Goal: Task Accomplishment & Management: Manage account settings

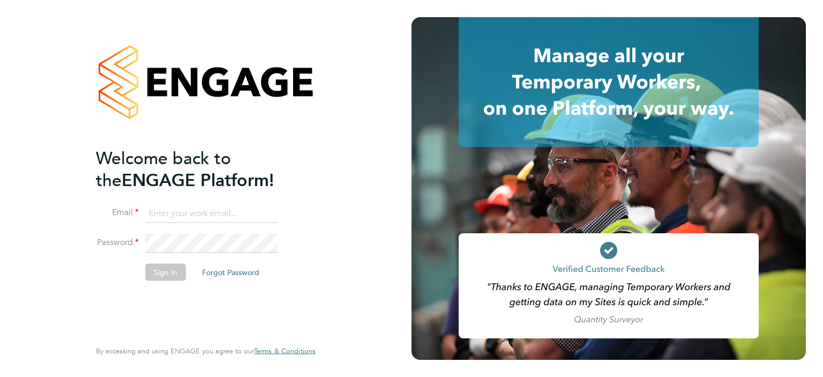
type input "michael.leslie@hmsworks.co.uk"
click at [161, 271] on button "Sign In" at bounding box center [165, 271] width 41 height 17
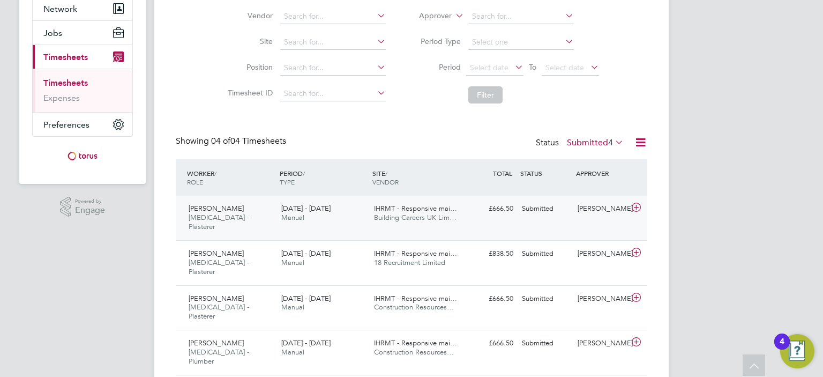
click at [420, 210] on span "IHRMT - Responsive mai…" at bounding box center [415, 208] width 83 height 9
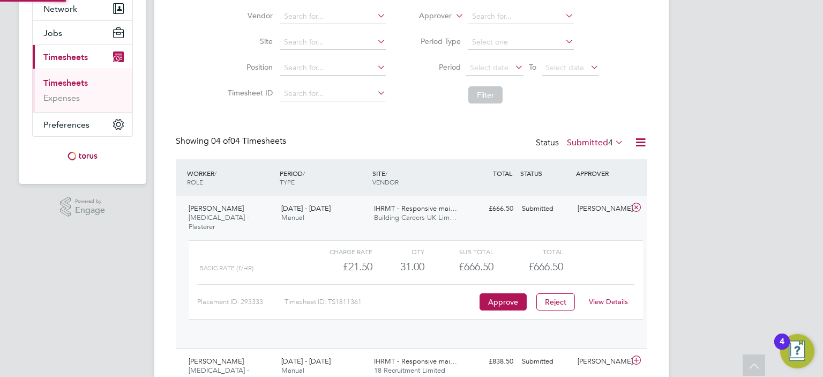
scroll to position [18, 104]
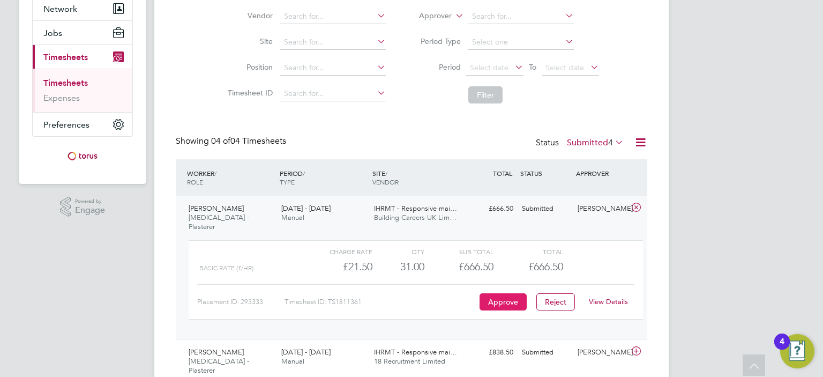
click at [499, 294] on button "Approve" at bounding box center [503, 301] width 47 height 17
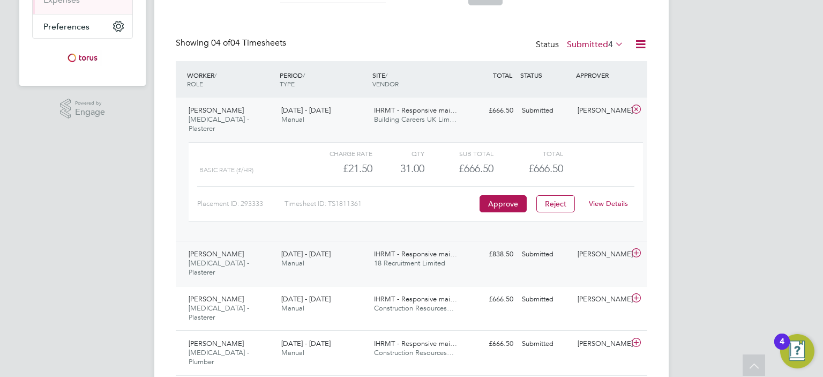
click at [450, 249] on span "IHRMT - Responsive mai…" at bounding box center [415, 253] width 83 height 9
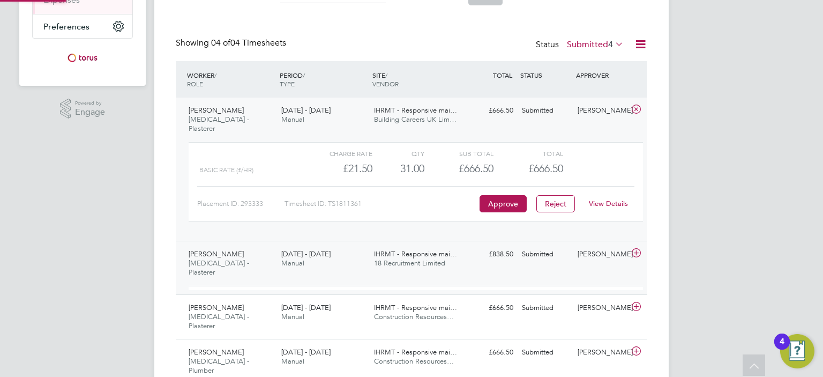
scroll to position [18, 104]
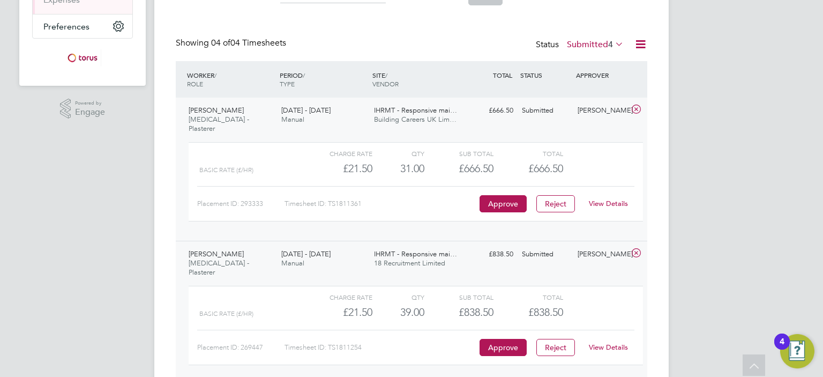
click at [532, 246] on div "Submitted" at bounding box center [546, 255] width 56 height 18
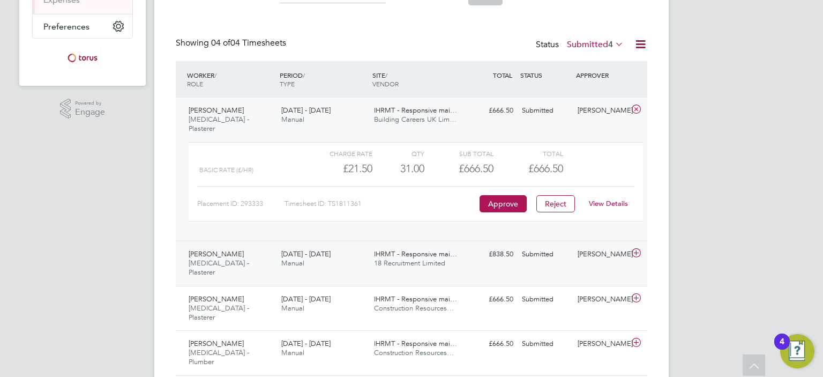
click at [637, 249] on icon at bounding box center [636, 253] width 13 height 9
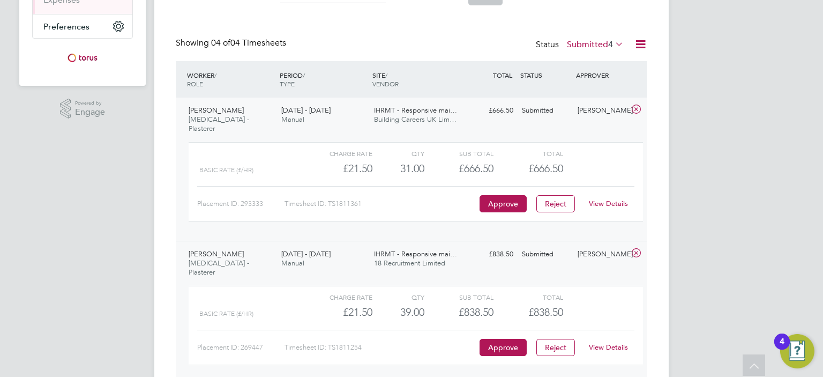
click at [612, 343] on link "View Details" at bounding box center [608, 347] width 39 height 9
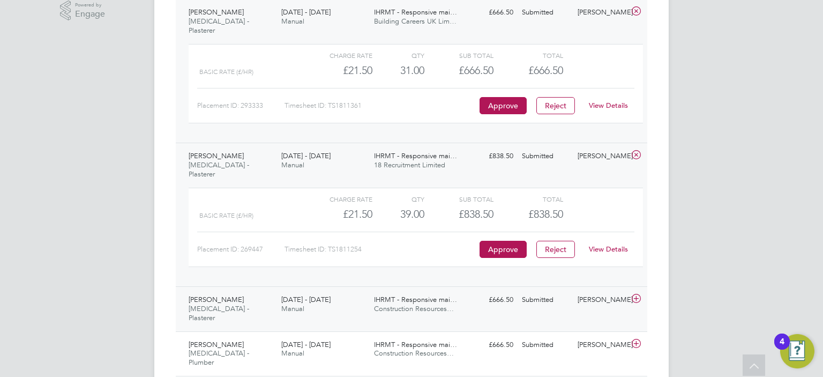
click at [478, 291] on div "£666.50 Submitted" at bounding box center [490, 300] width 56 height 18
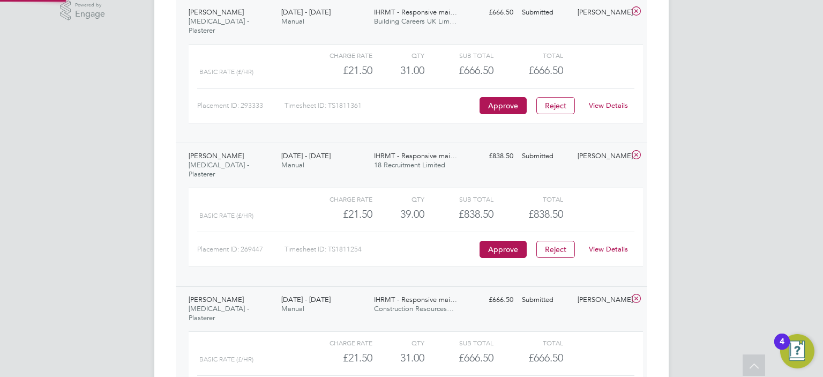
scroll to position [18, 104]
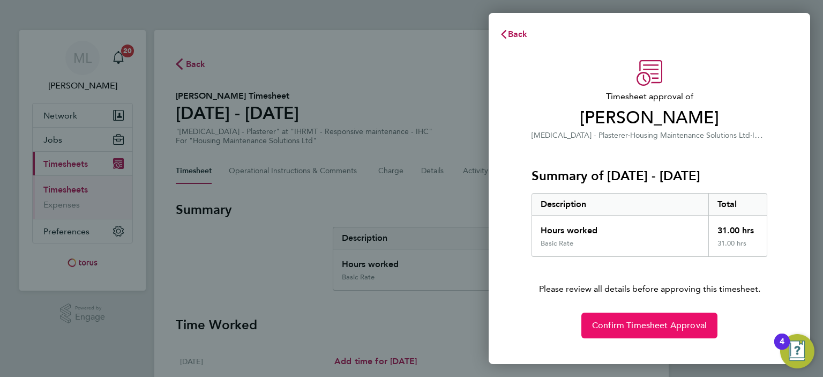
click at [640, 326] on span "Confirm Timesheet Approval" at bounding box center [649, 325] width 115 height 11
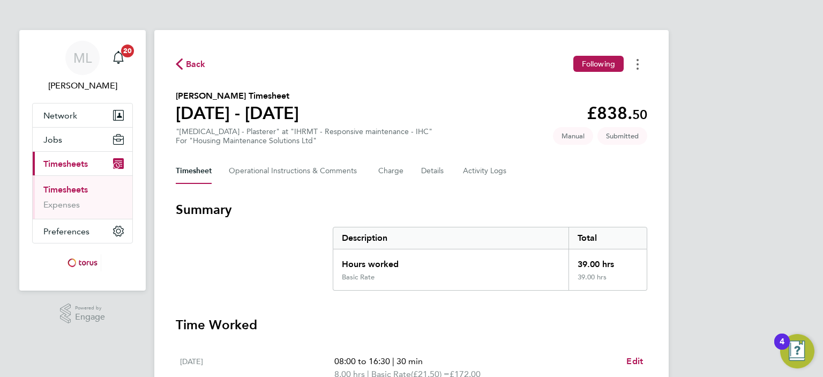
click at [637, 63] on icon "Timesheets Menu" at bounding box center [638, 64] width 2 height 11
click at [485, 175] on Logs-tab "Activity Logs" at bounding box center [485, 171] width 45 height 26
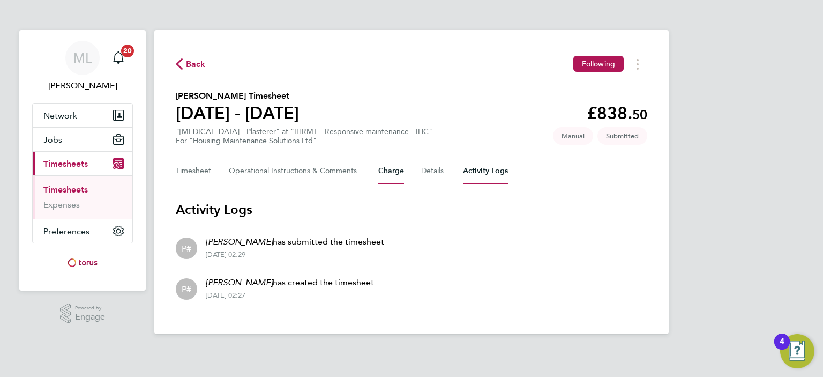
click at [398, 173] on button "Charge" at bounding box center [391, 171] width 26 height 26
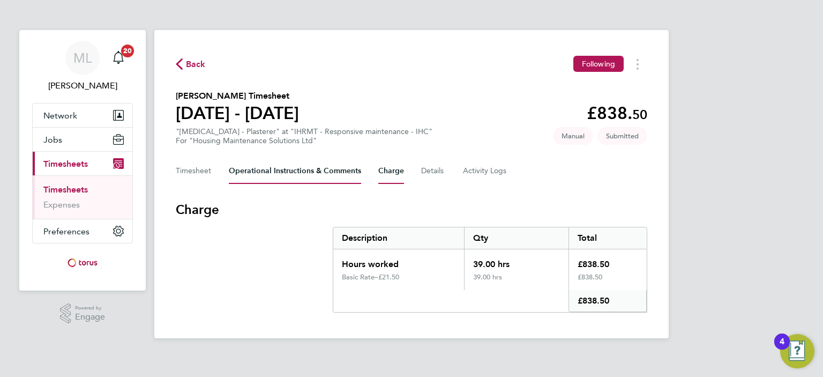
click at [307, 174] on Comments-tab "Operational Instructions & Comments" at bounding box center [295, 171] width 132 height 26
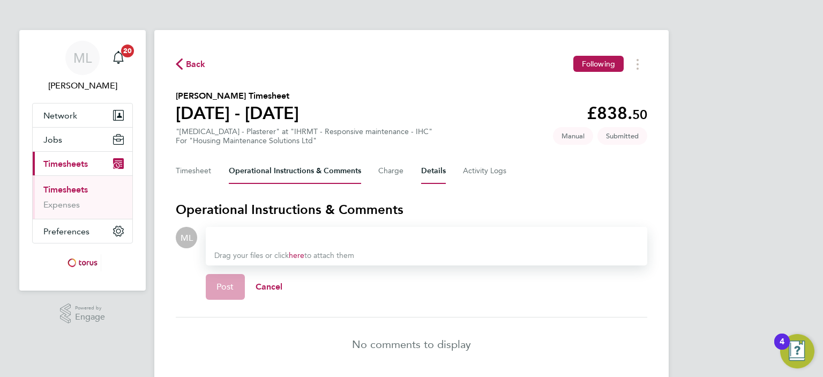
click at [428, 175] on button "Details" at bounding box center [433, 171] width 25 height 26
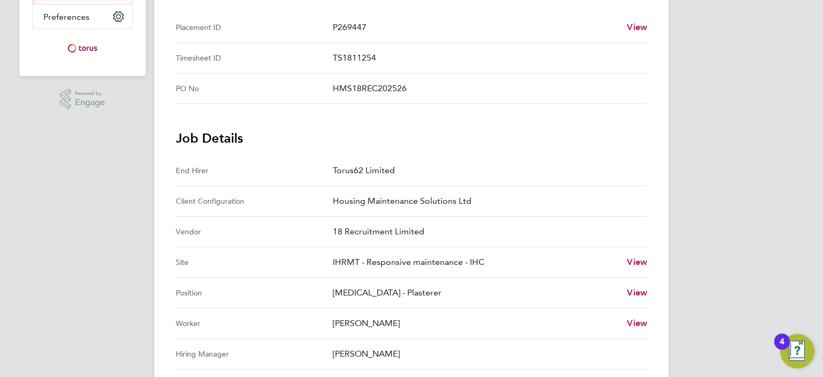
scroll to position [268, 0]
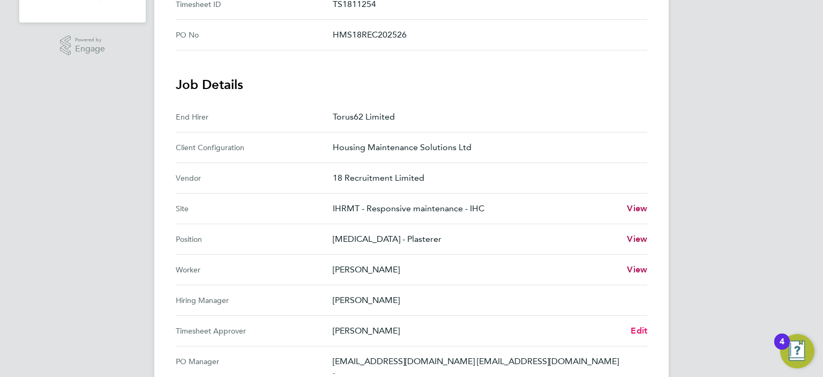
click at [641, 328] on span "Edit" at bounding box center [639, 330] width 17 height 10
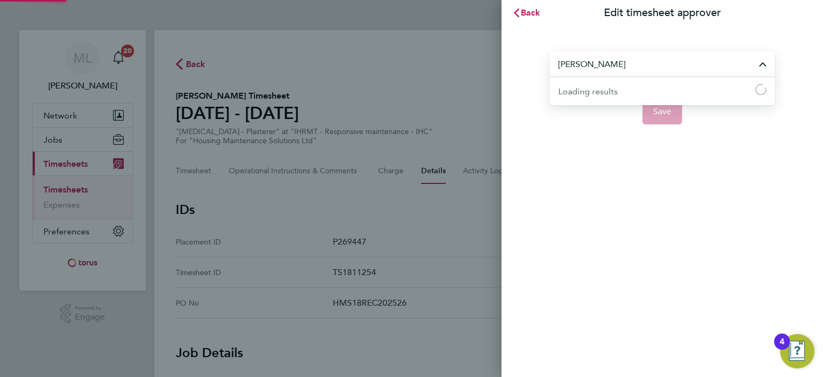
click at [652, 68] on input "[PERSON_NAME]" at bounding box center [662, 63] width 225 height 25
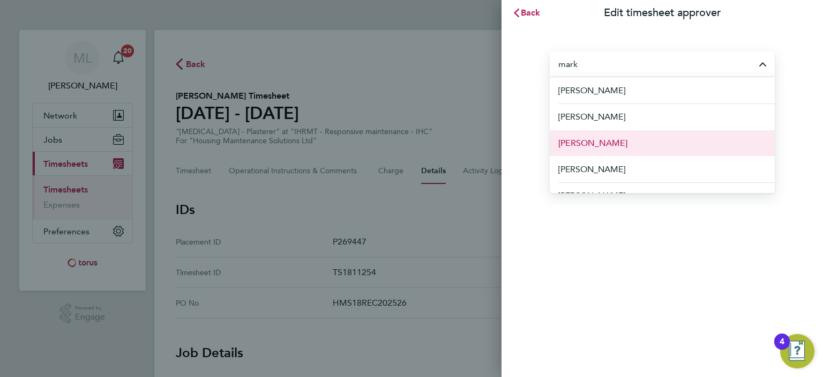
click at [644, 141] on li "Mark Haley" at bounding box center [662, 143] width 225 height 26
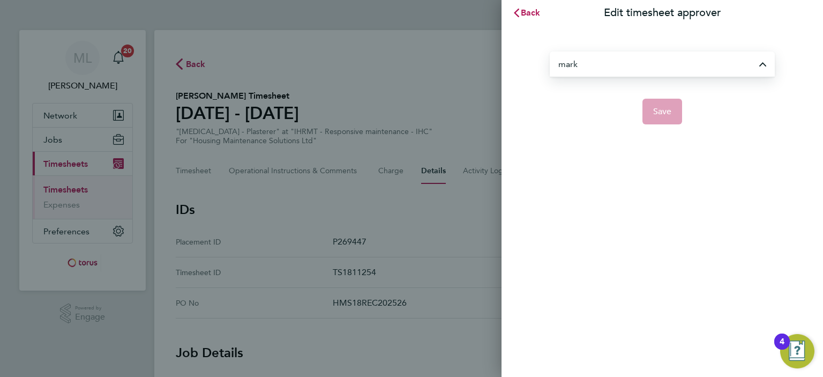
type input "Mark Haley"
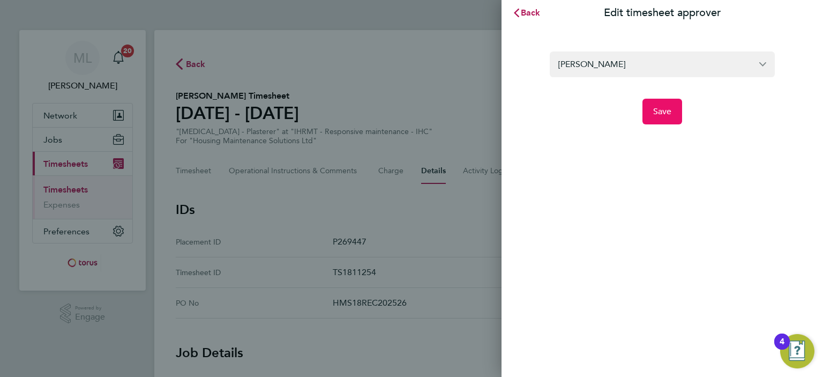
click at [661, 107] on span "Save" at bounding box center [662, 111] width 19 height 11
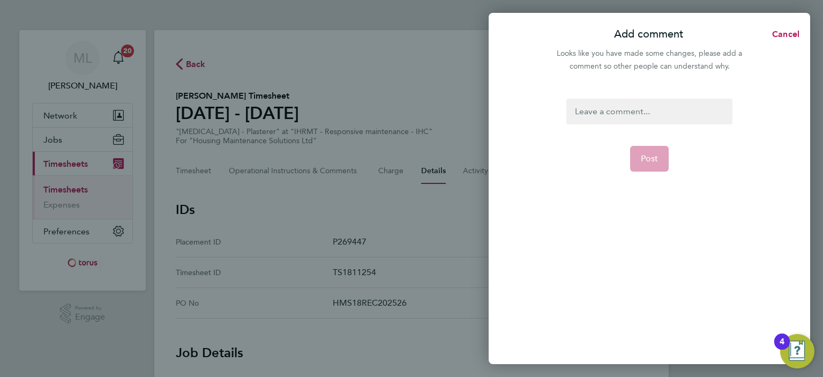
click at [657, 111] on div at bounding box center [650, 112] width 166 height 26
click at [657, 110] on div at bounding box center [650, 112] width 166 height 26
click at [663, 165] on button "Post" at bounding box center [649, 159] width 39 height 26
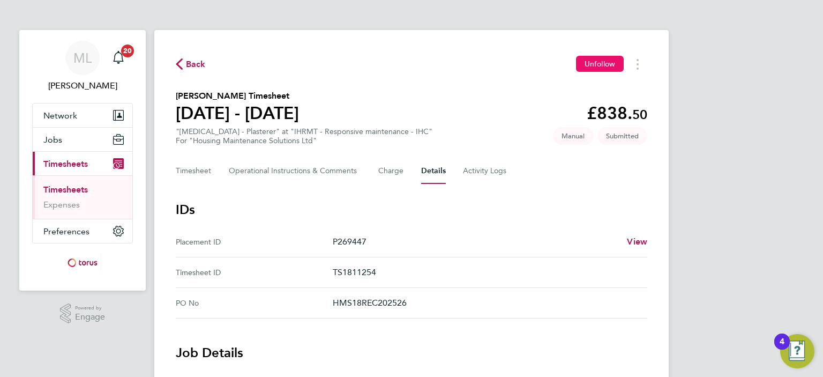
click at [613, 65] on span "Unfollow" at bounding box center [600, 64] width 31 height 10
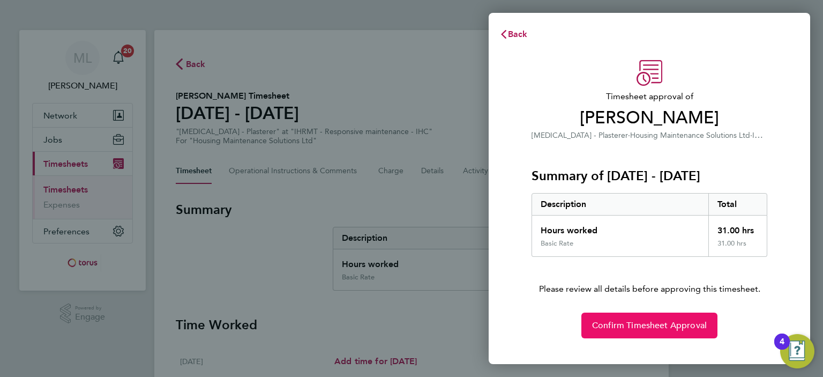
click at [640, 324] on span "Confirm Timesheet Approval" at bounding box center [649, 325] width 115 height 11
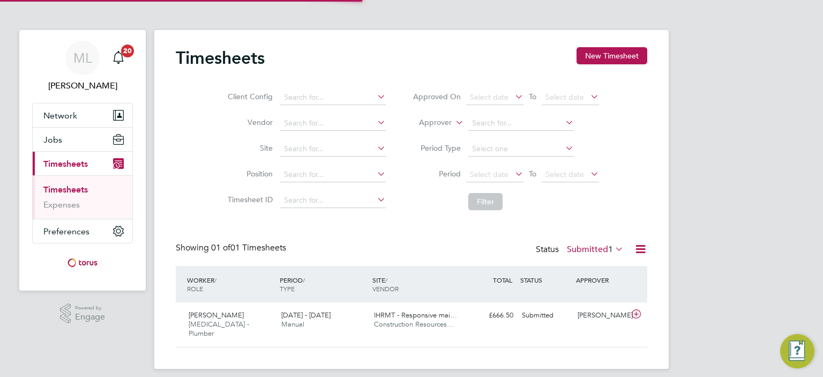
scroll to position [27, 93]
click at [420, 324] on span "Construction Resources…" at bounding box center [414, 323] width 80 height 9
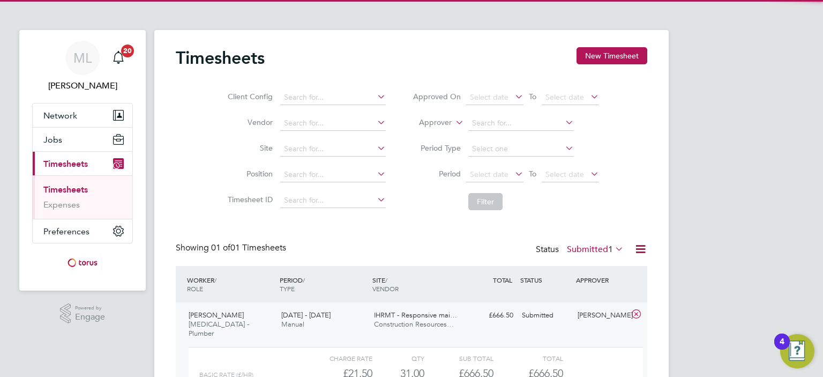
scroll to position [98, 0]
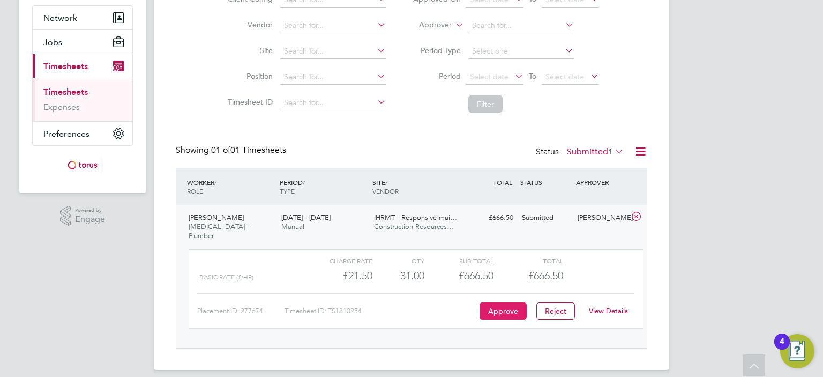
click at [511, 304] on button "Approve" at bounding box center [503, 310] width 47 height 17
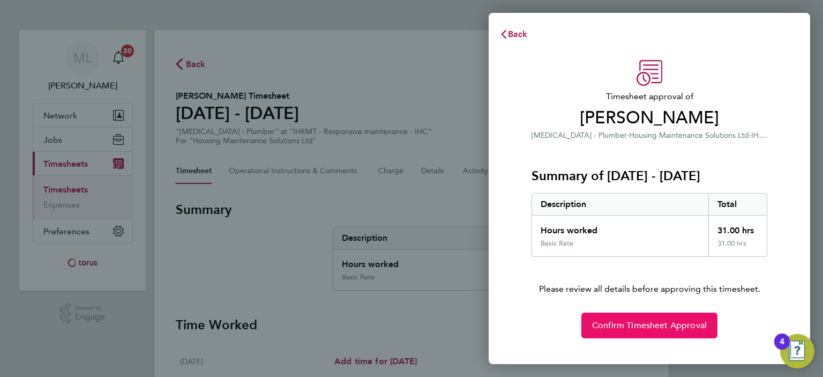
click at [618, 338] on button "Confirm Timesheet Approval" at bounding box center [650, 326] width 136 height 26
